Goal: Task Accomplishment & Management: Complete application form

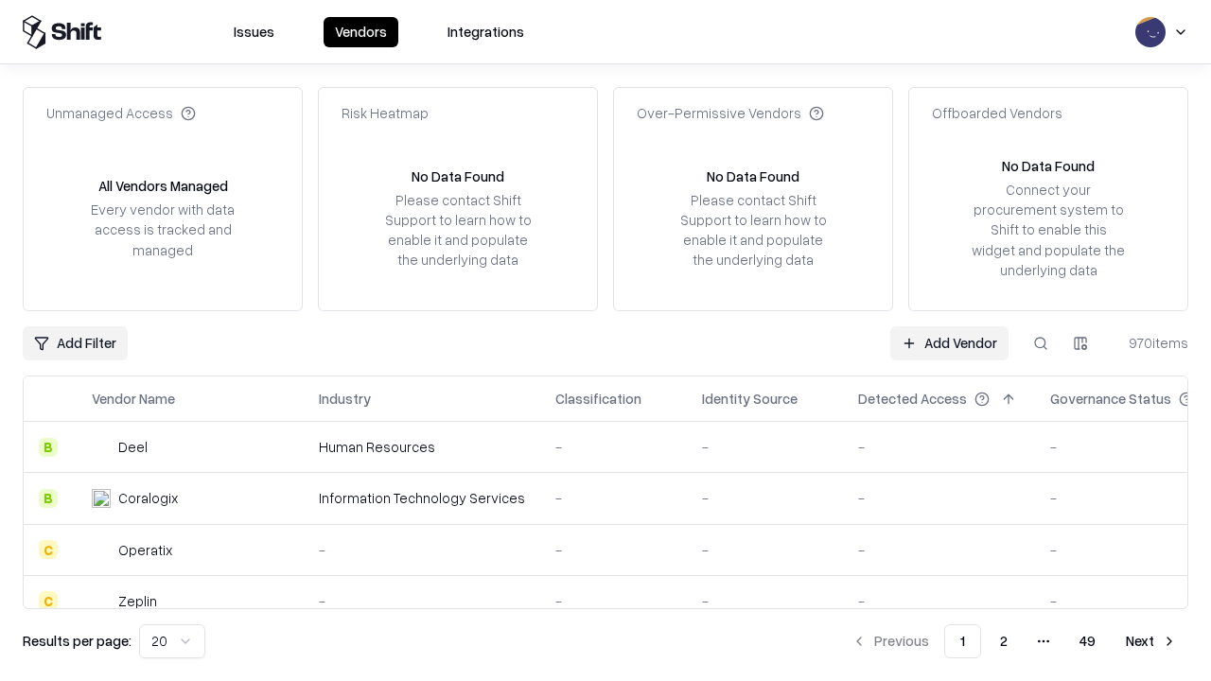
click at [949, 343] on link "Add Vendor" at bounding box center [950, 344] width 118 height 34
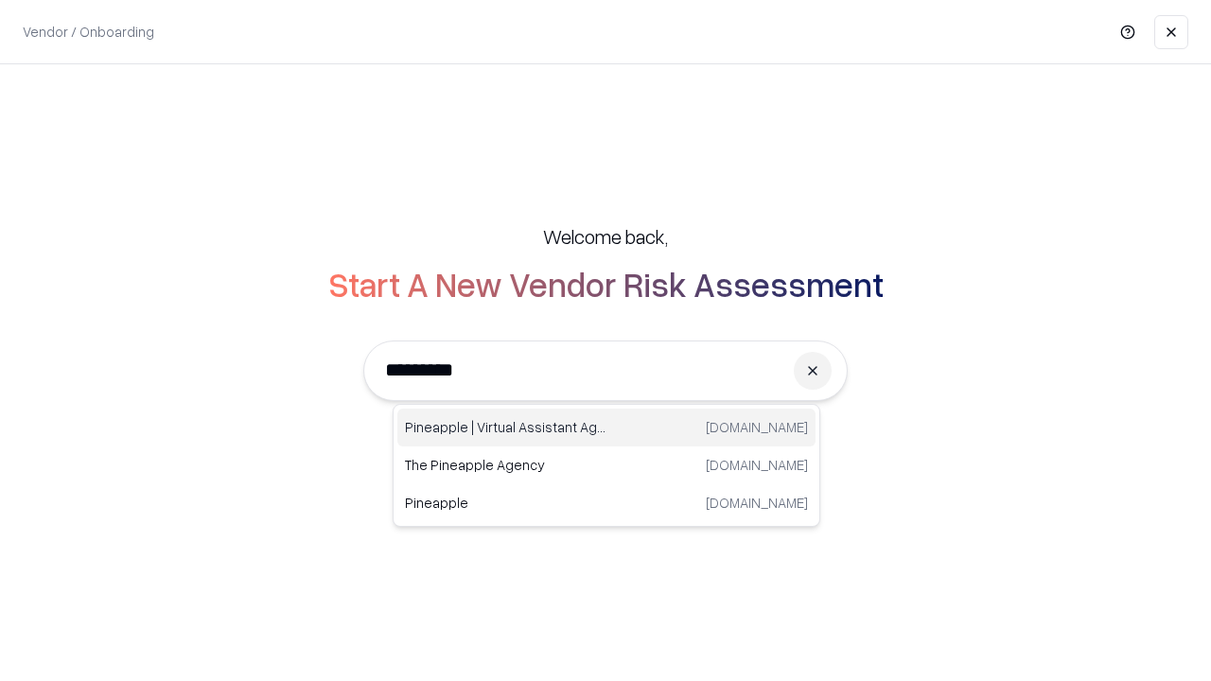
click at [607, 428] on div "Pineapple | Virtual Assistant Agency [DOMAIN_NAME]" at bounding box center [606, 428] width 418 height 38
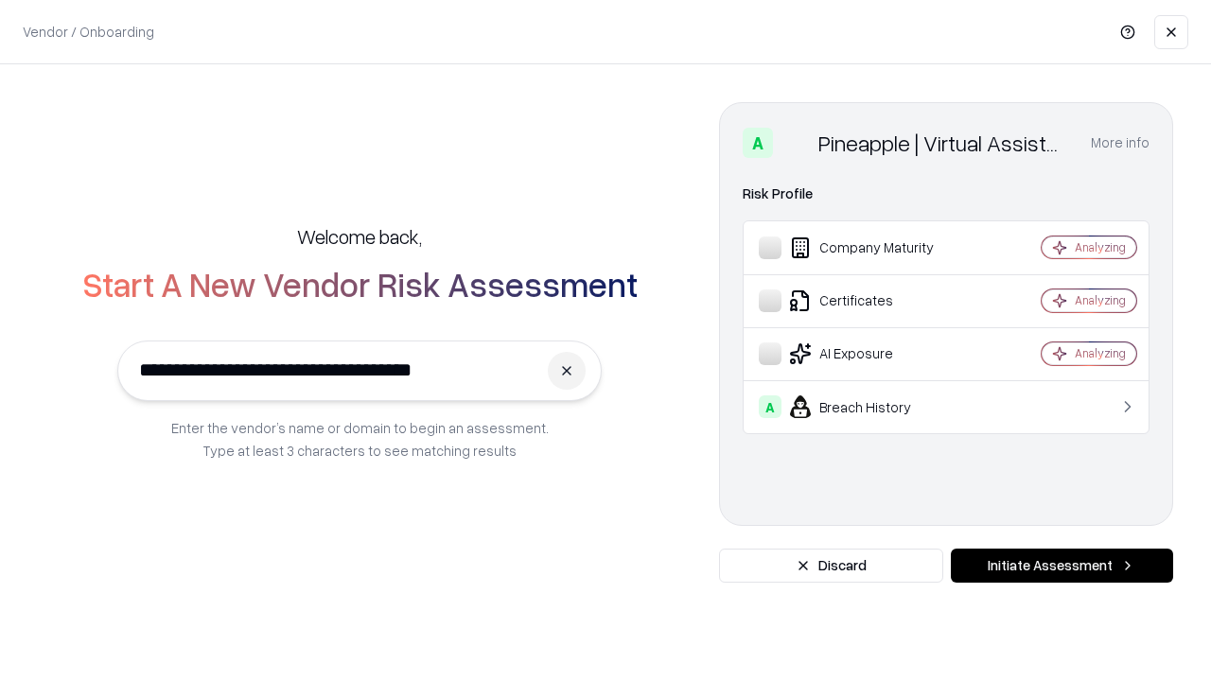
type input "**********"
click at [1062, 566] on button "Initiate Assessment" at bounding box center [1062, 566] width 222 height 34
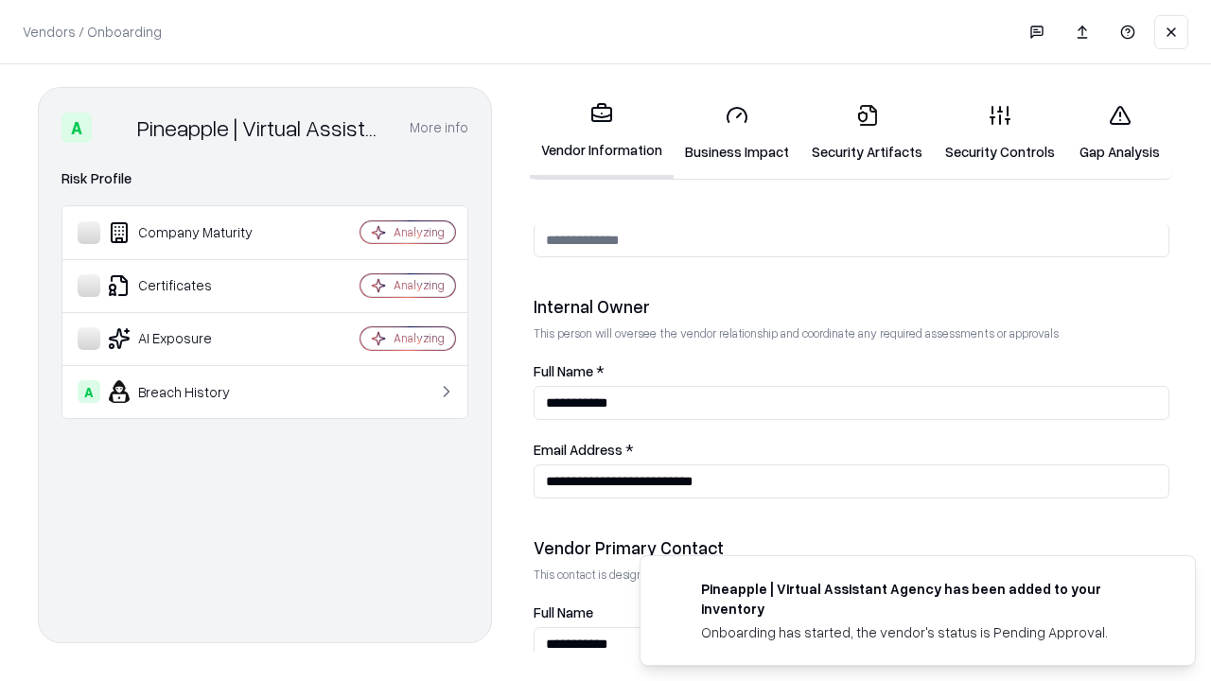
scroll to position [980, 0]
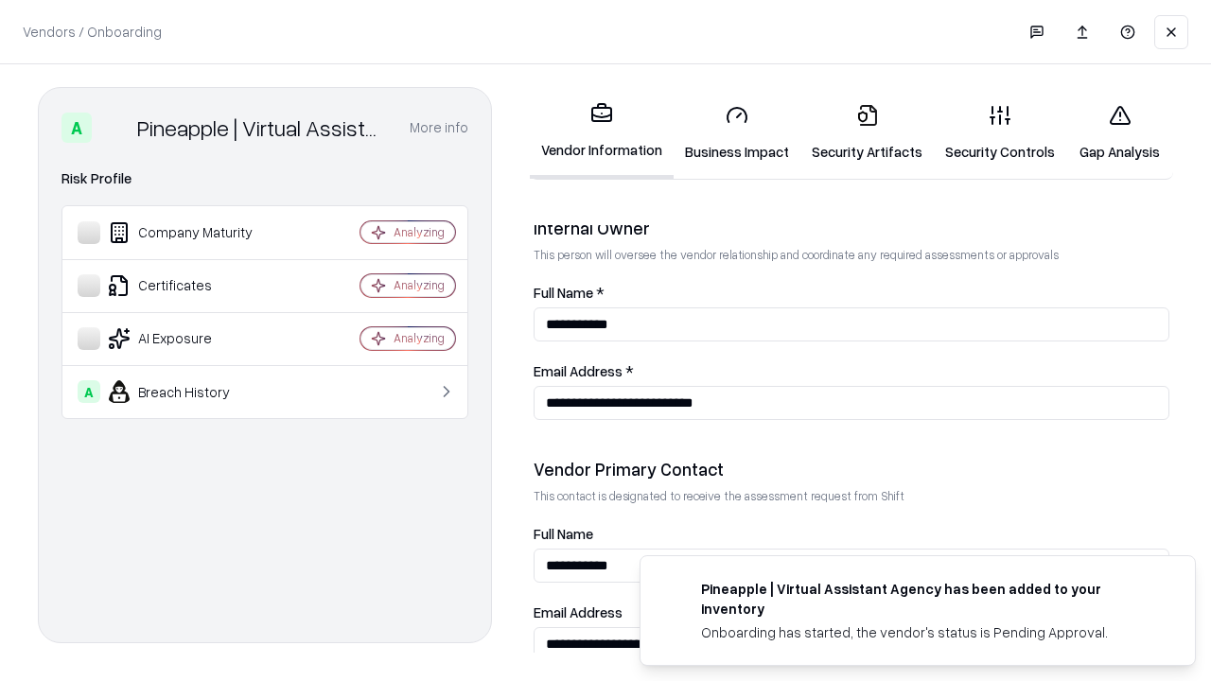
click at [867, 132] on link "Security Artifacts" at bounding box center [867, 133] width 133 height 88
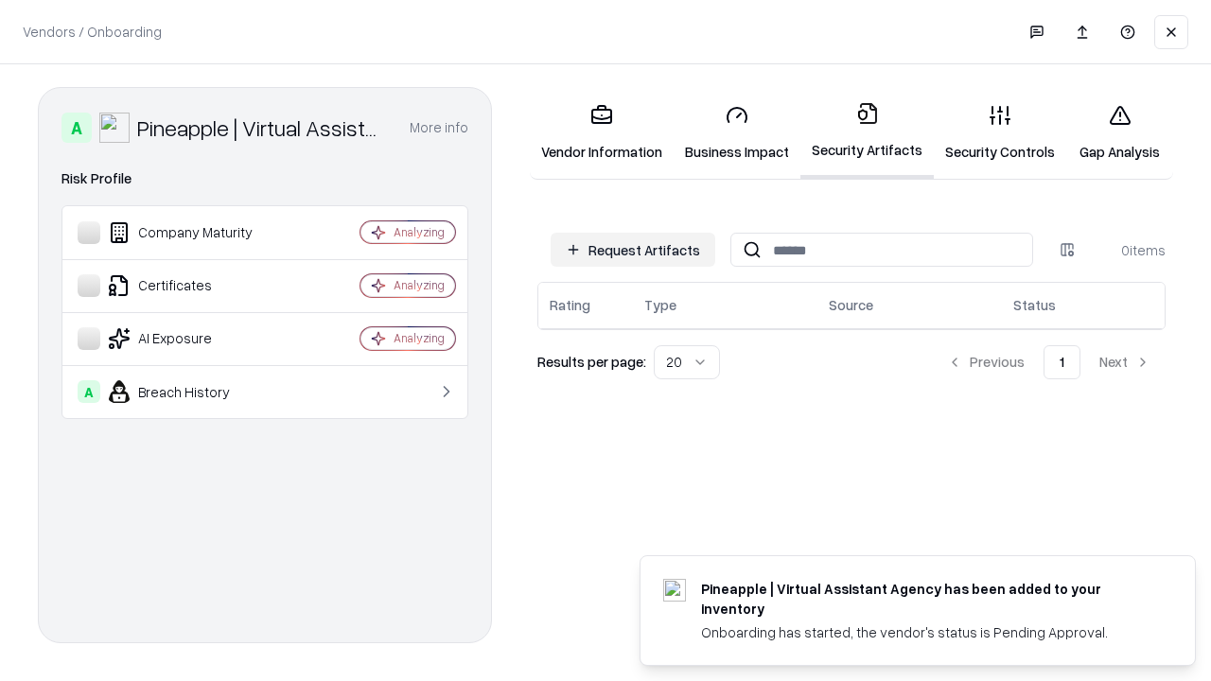
click at [633, 250] on button "Request Artifacts" at bounding box center [633, 250] width 165 height 34
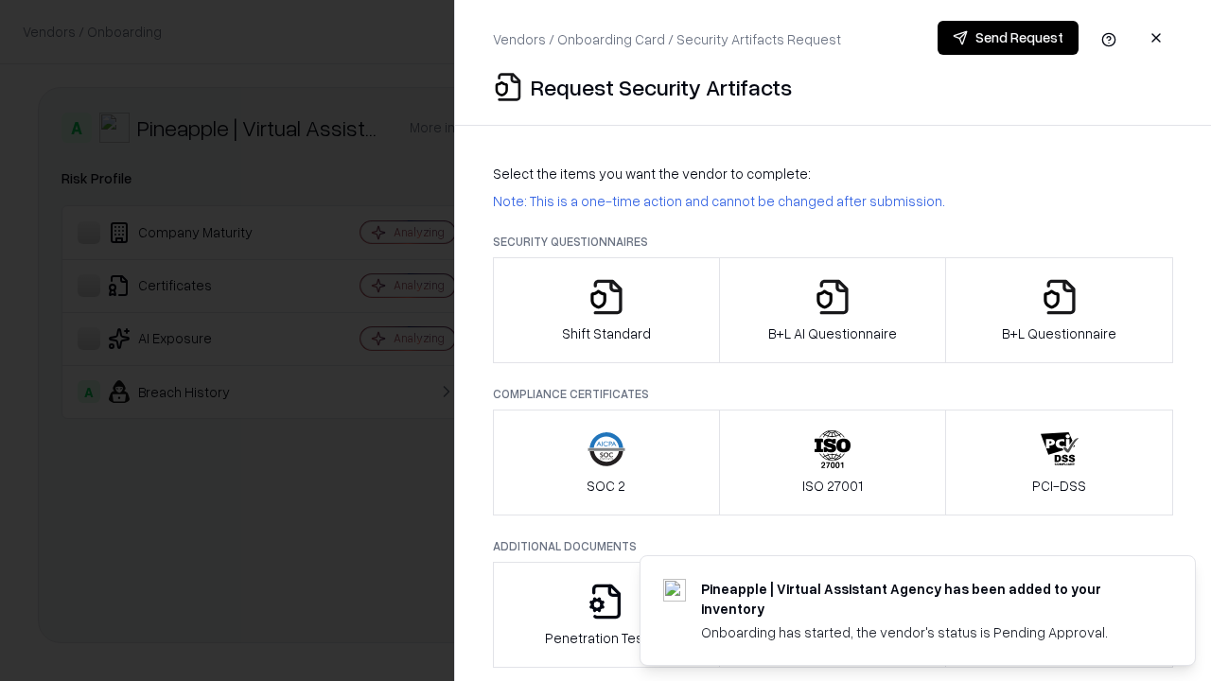
click at [1059, 310] on icon "button" at bounding box center [1060, 297] width 38 height 38
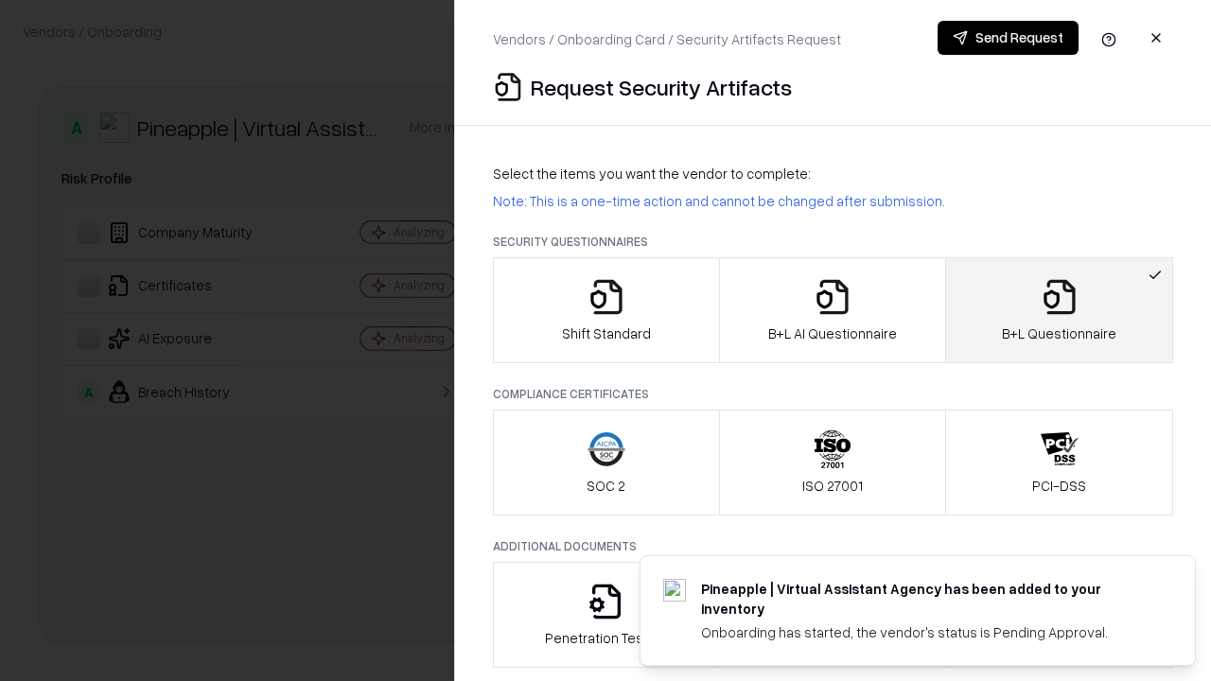
click at [832, 310] on icon "button" at bounding box center [833, 297] width 38 height 38
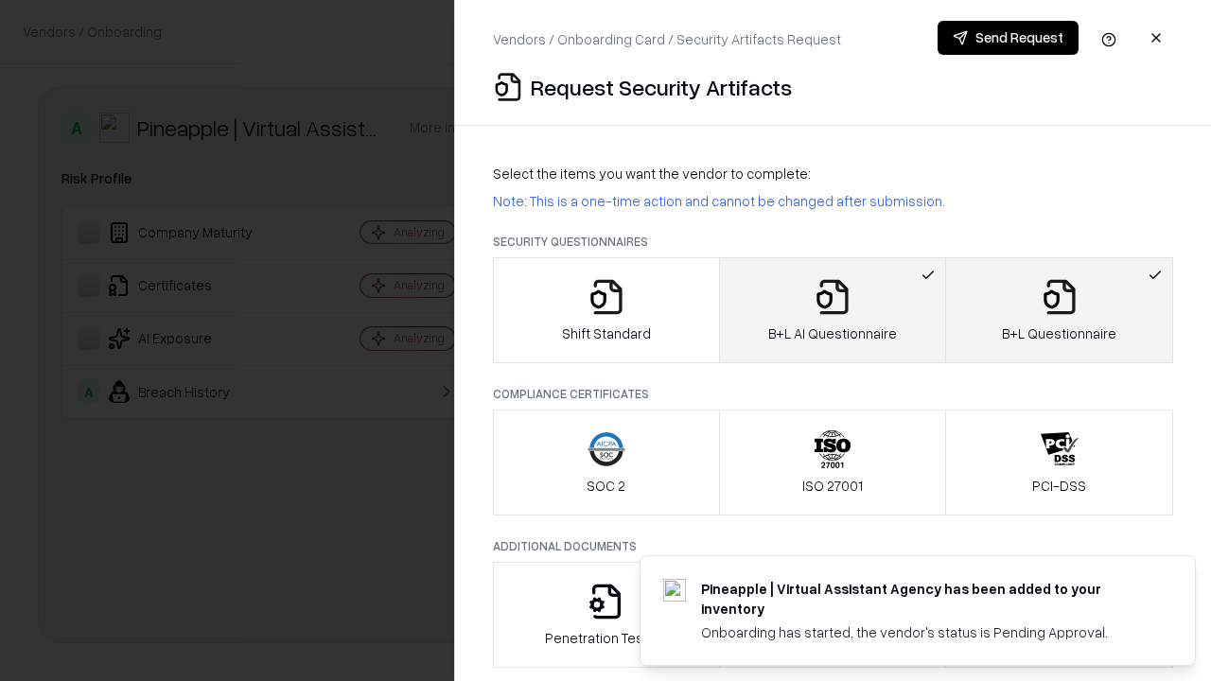
click at [1008, 38] on button "Send Request" at bounding box center [1008, 38] width 141 height 34
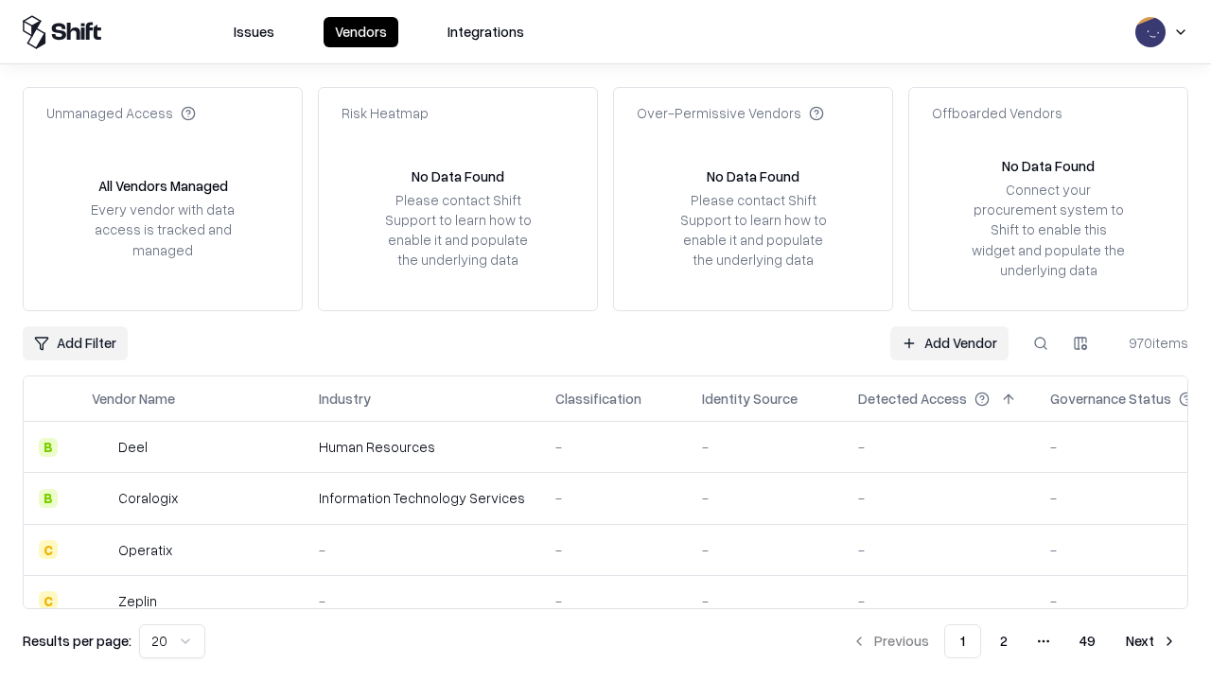
click at [1041, 343] on button at bounding box center [1041, 344] width 34 height 34
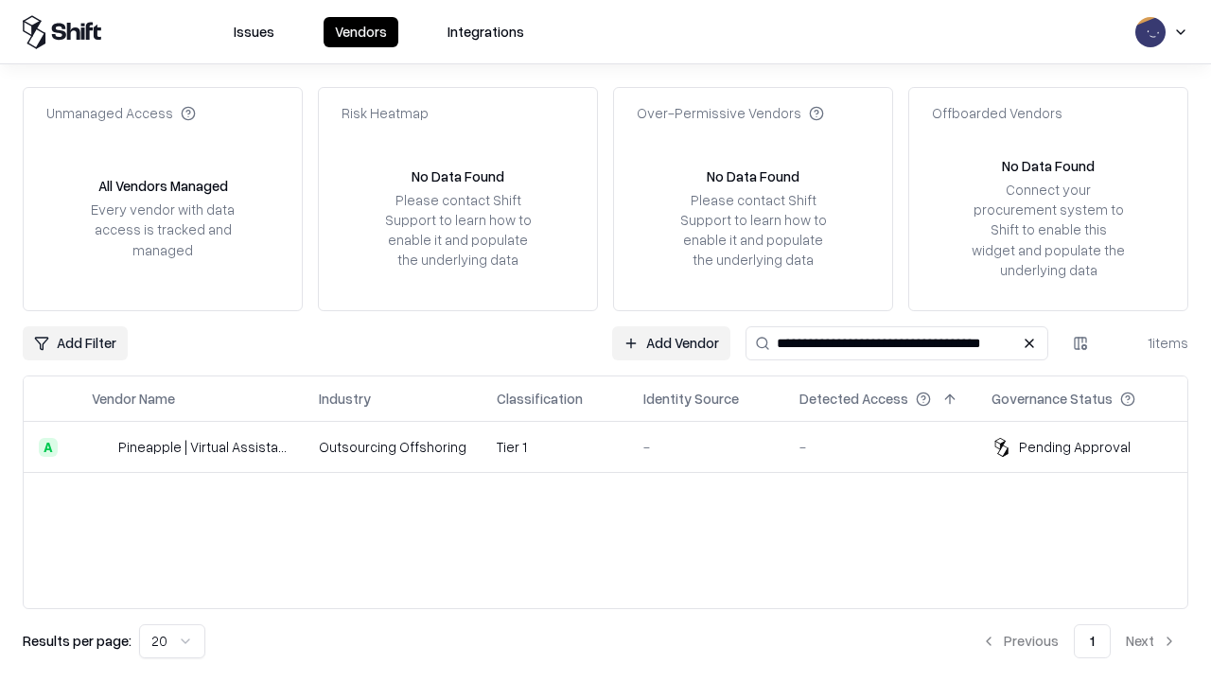
type input "**********"
click at [617, 447] on td "Tier 1" at bounding box center [555, 447] width 147 height 51
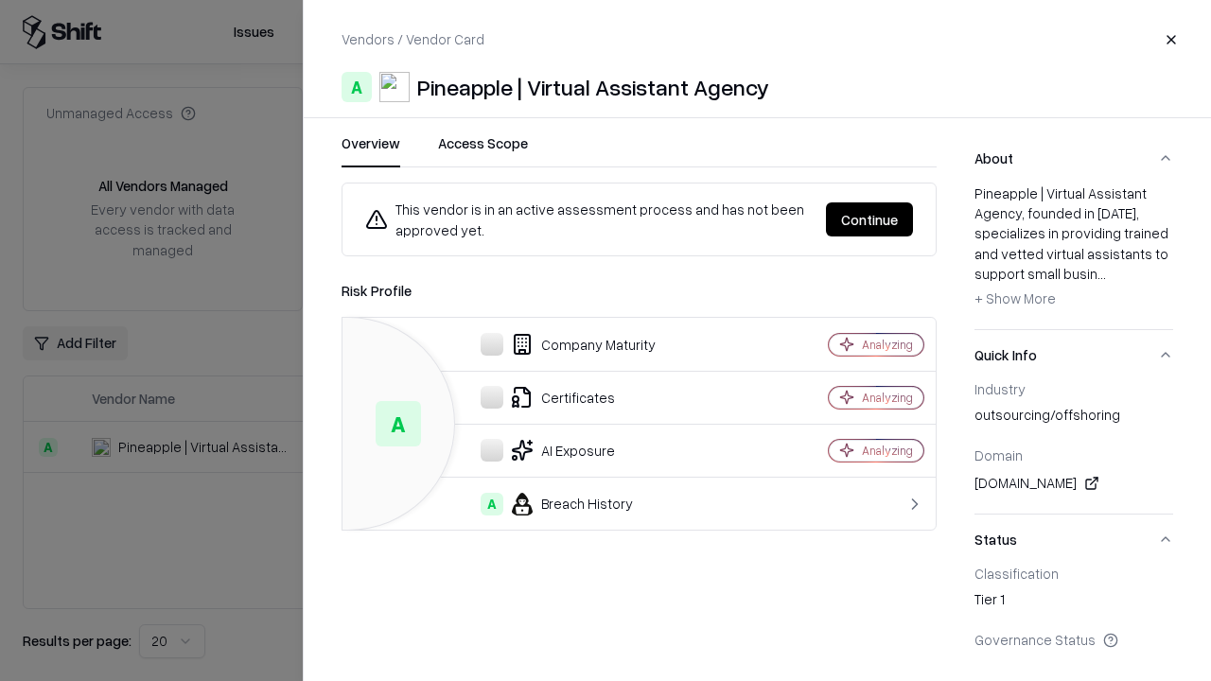
click at [870, 220] on button "Continue" at bounding box center [869, 220] width 87 height 34
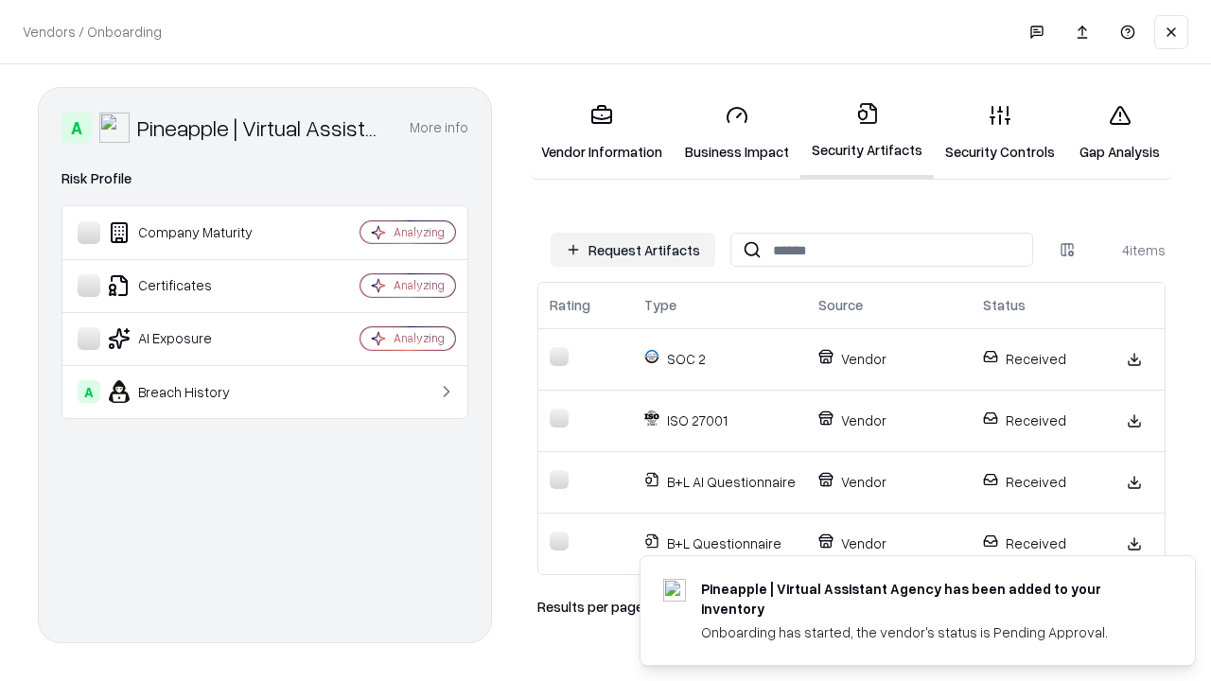
click at [1120, 132] on link "Gap Analysis" at bounding box center [1120, 133] width 107 height 88
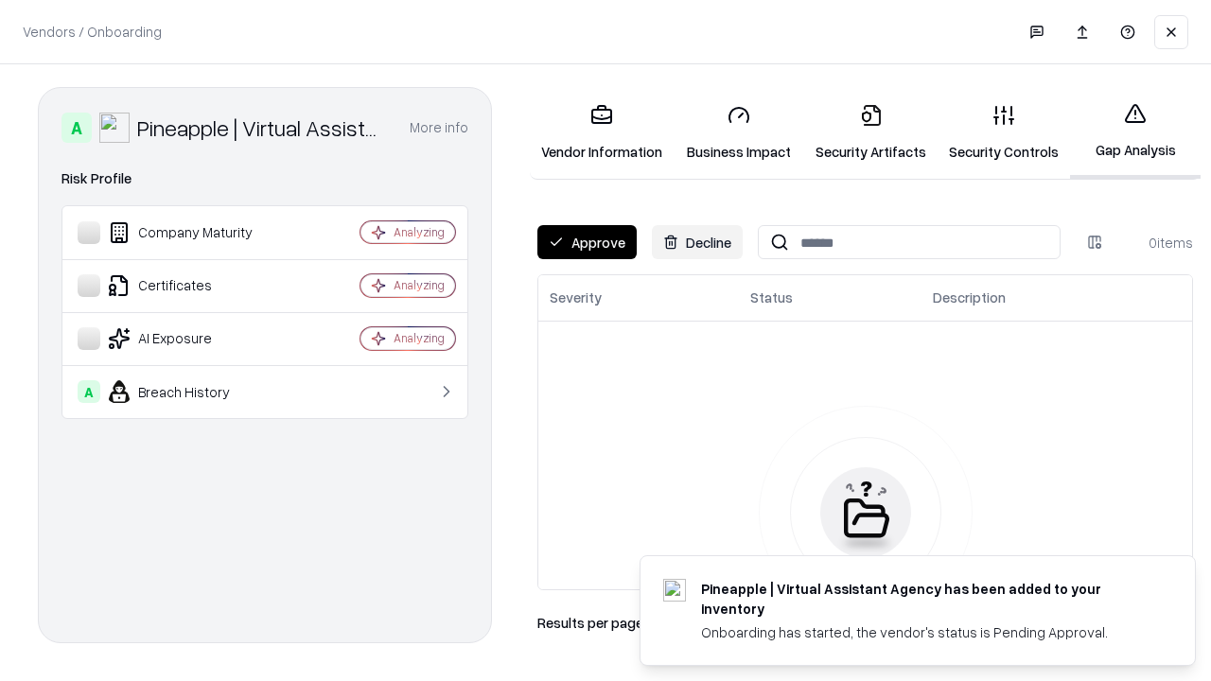
click at [587, 242] on button "Approve" at bounding box center [587, 242] width 99 height 34
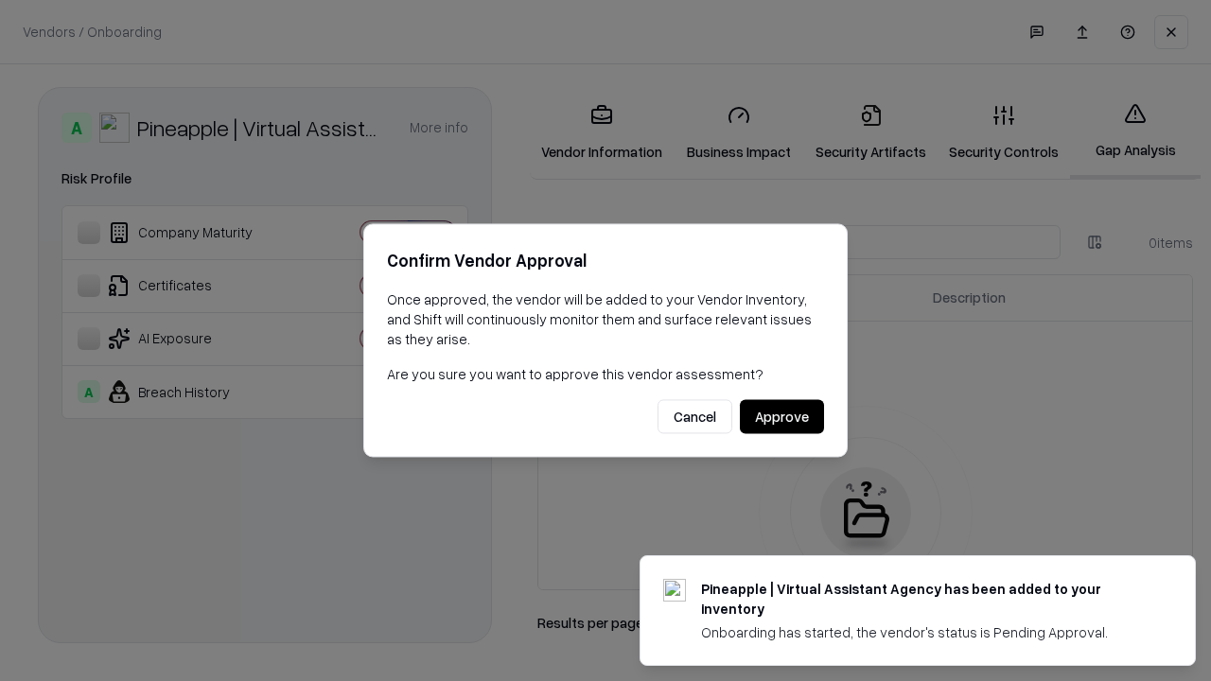
click at [782, 416] on button "Approve" at bounding box center [782, 417] width 84 height 34
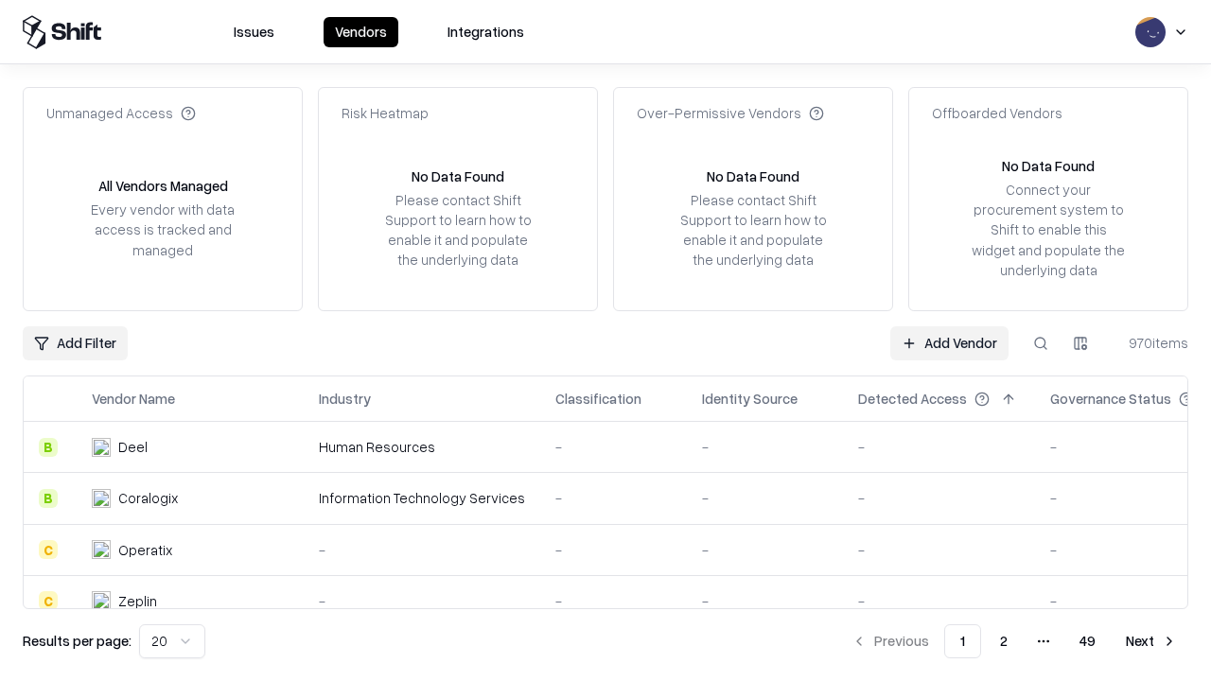
type input "**********"
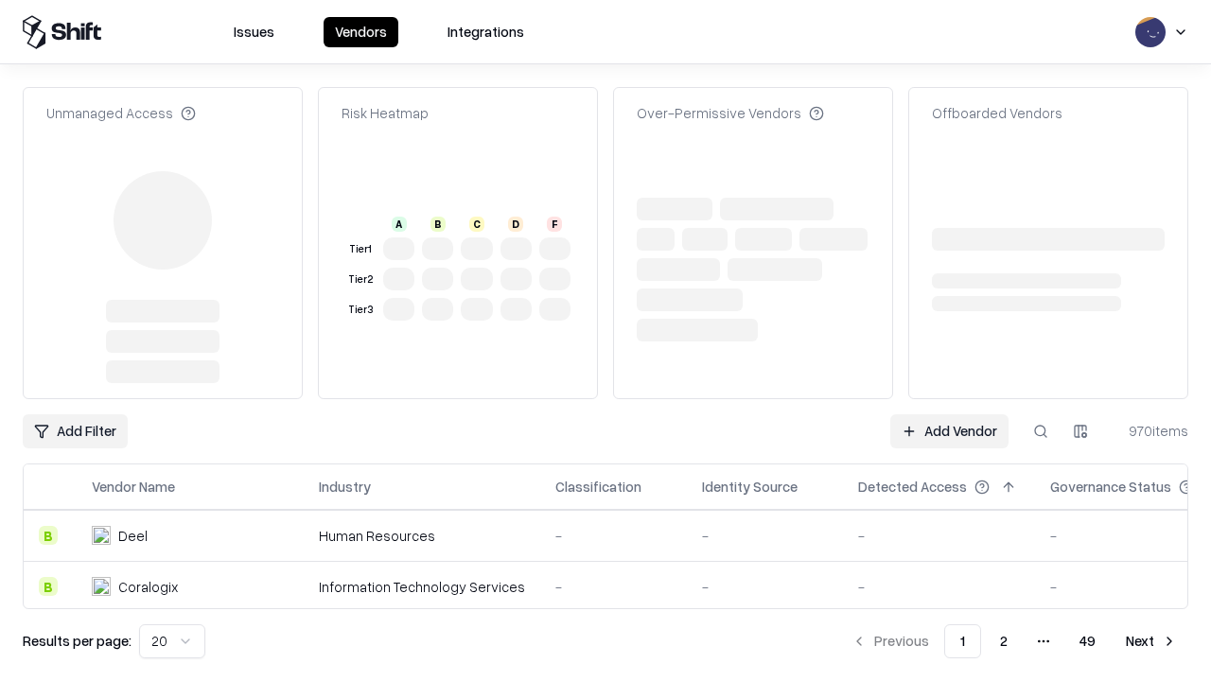
click at [949, 415] on link "Add Vendor" at bounding box center [950, 432] width 118 height 34
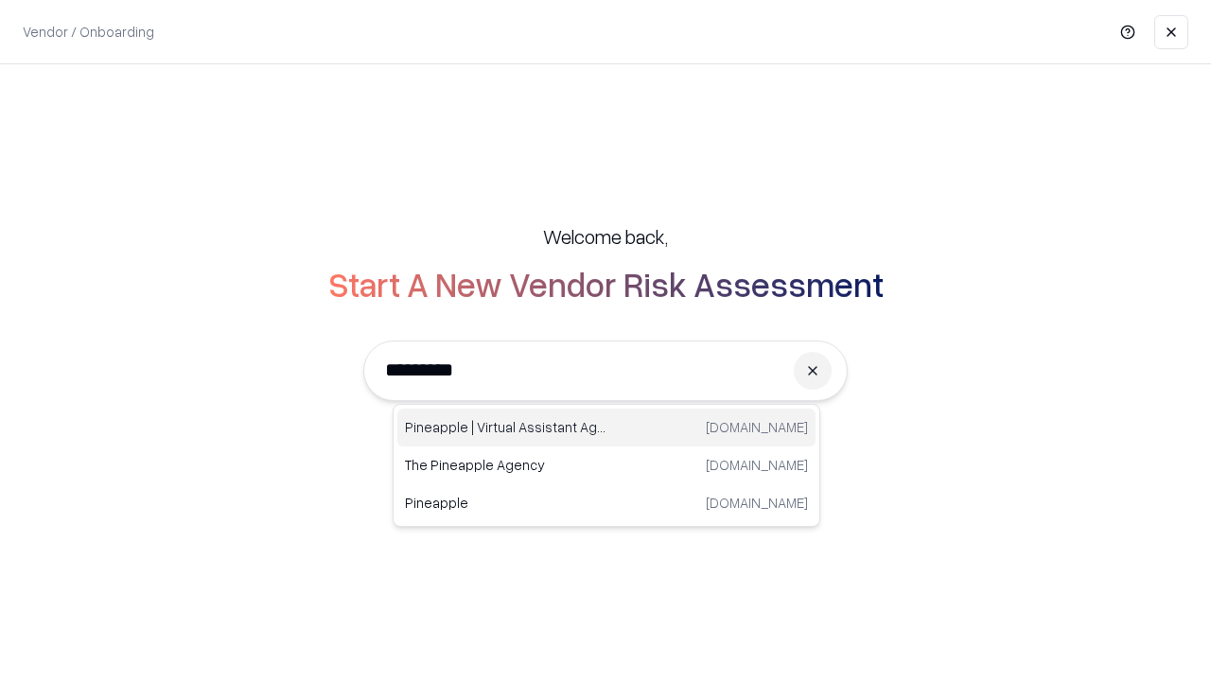
click at [607, 428] on div "Pineapple | Virtual Assistant Agency [DOMAIN_NAME]" at bounding box center [606, 428] width 418 height 38
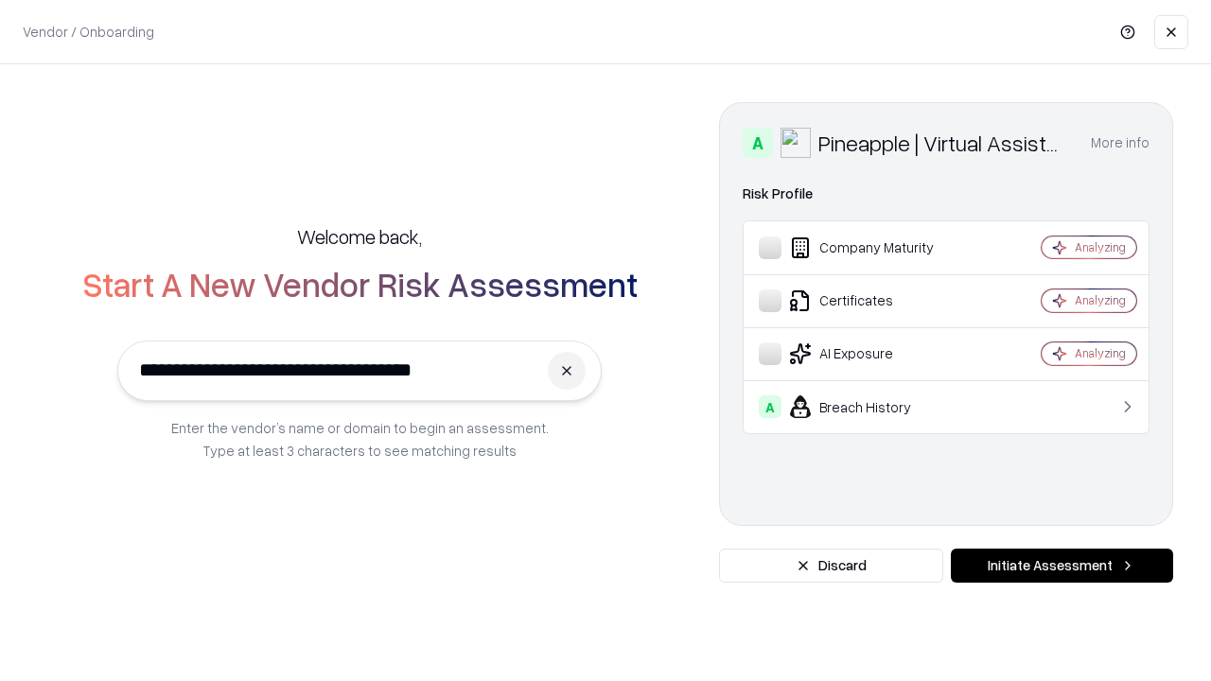
type input "**********"
click at [1062, 566] on button "Initiate Assessment" at bounding box center [1062, 566] width 222 height 34
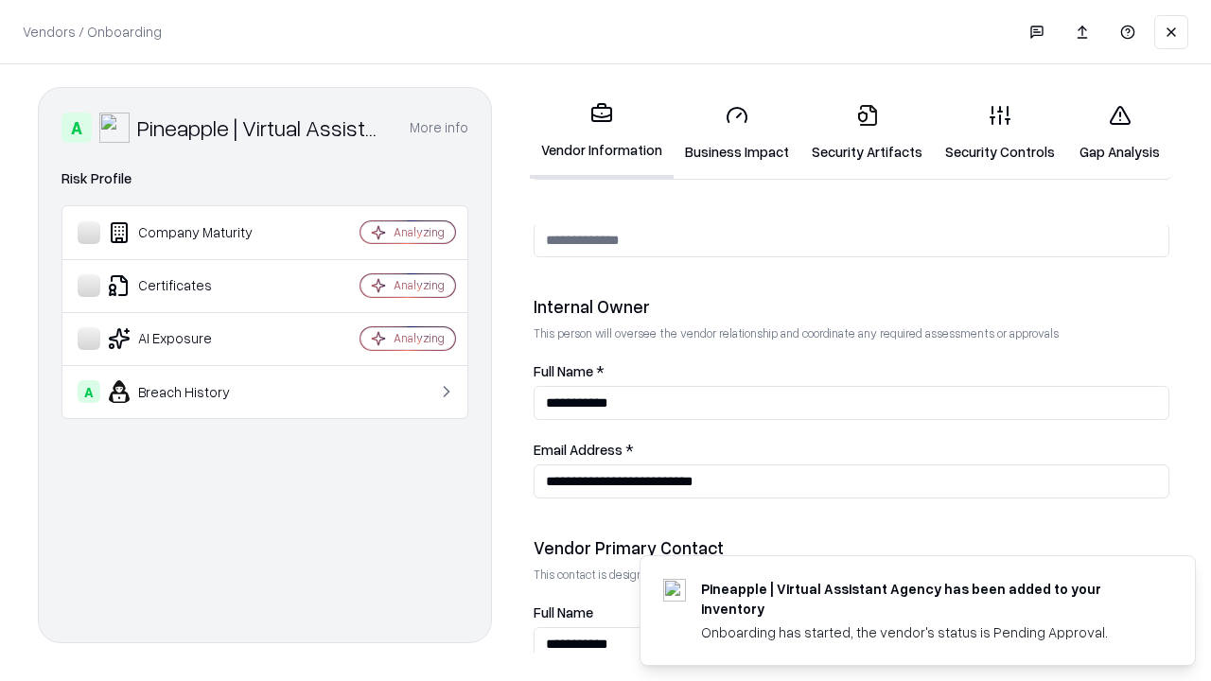
scroll to position [980, 0]
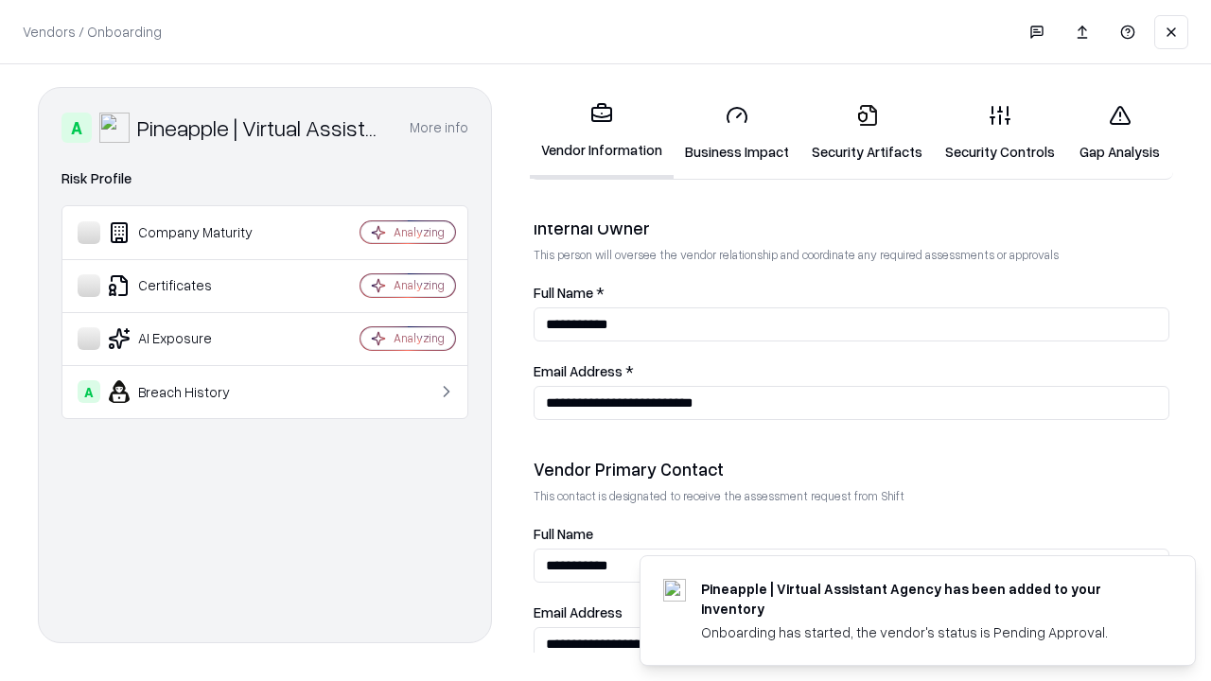
click at [1120, 132] on link "Gap Analysis" at bounding box center [1120, 133] width 107 height 88
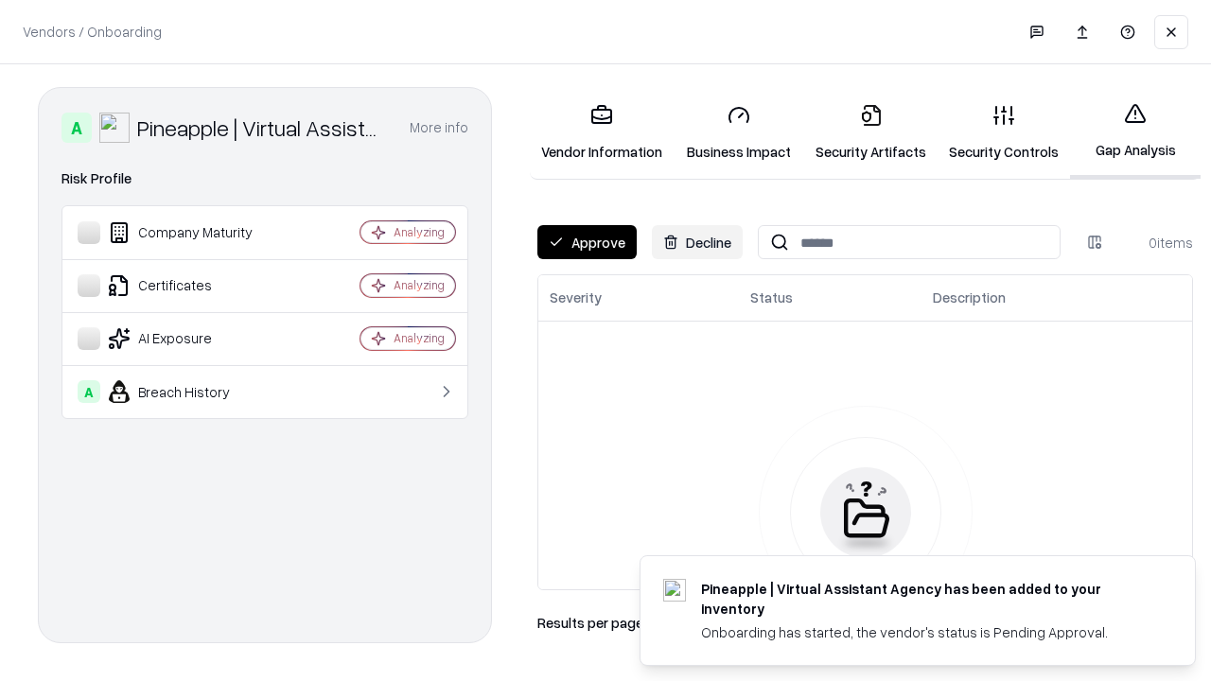
click at [587, 242] on button "Approve" at bounding box center [587, 242] width 99 height 34
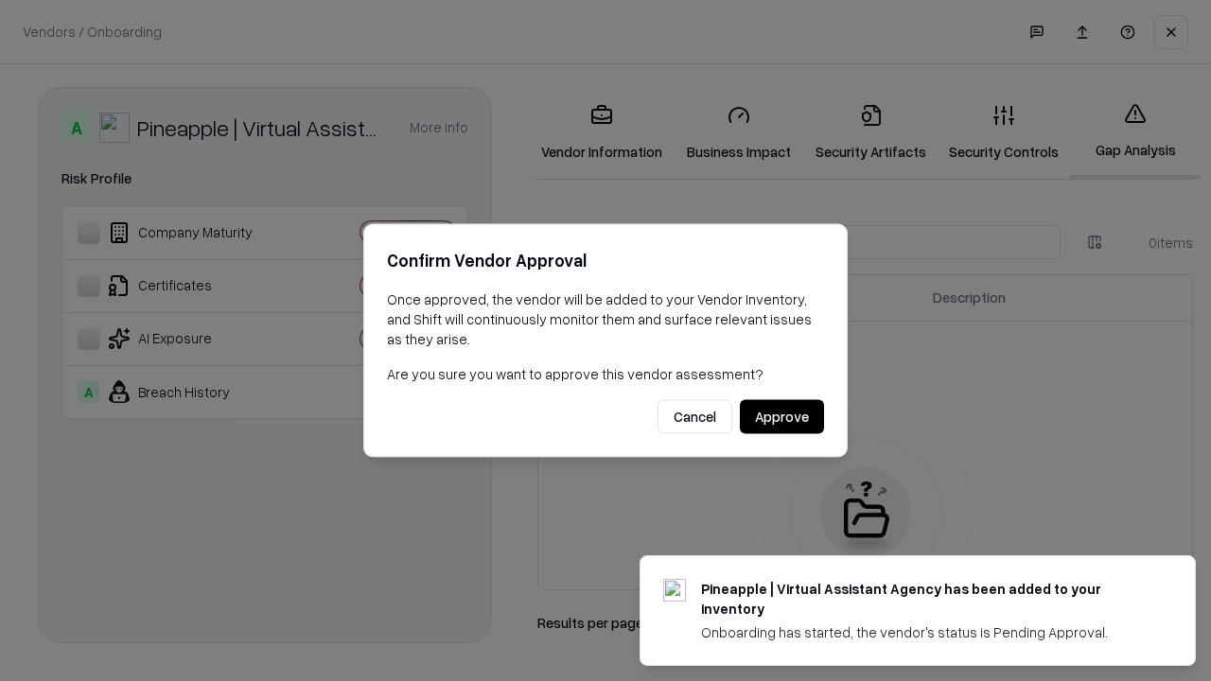
click at [782, 416] on button "Approve" at bounding box center [782, 417] width 84 height 34
